Goal: Register for event/course

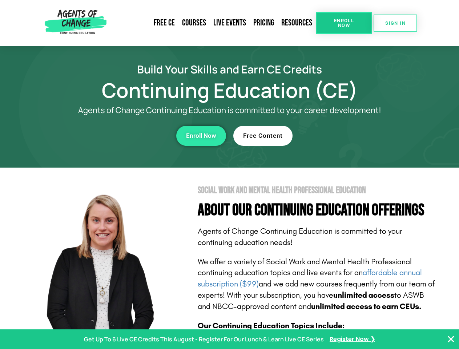
click at [230, 175] on section "Social Work and Mental Health Professional Education About Our Continuing Educa…" at bounding box center [229, 321] width 459 height 306
click at [344, 23] on span "Enroll Now" at bounding box center [344, 22] width 33 height 9
click at [396, 23] on span "SIGN IN" at bounding box center [396, 23] width 20 height 5
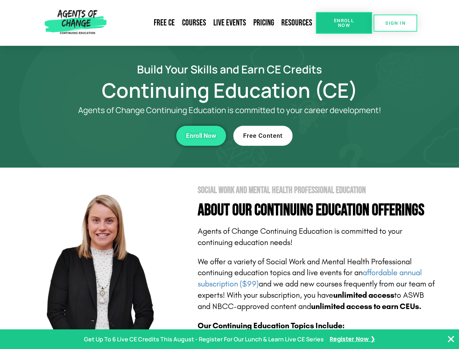
click at [126, 136] on div "Enroll Now" at bounding box center [126, 136] width 200 height 20
click at [201, 136] on span "Enroll Now" at bounding box center [201, 136] width 30 height 6
click at [334, 136] on div "Free Content" at bounding box center [334, 136] width 200 height 20
